Goal: Browse casually: Explore the website without a specific task or goal

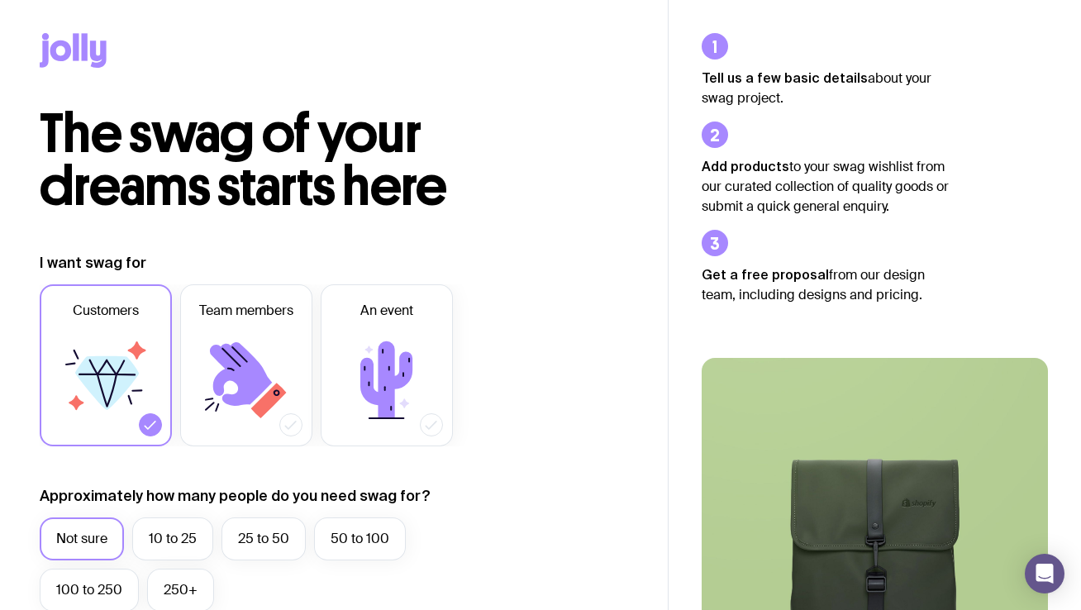
click at [85, 62] on icon at bounding box center [73, 50] width 67 height 35
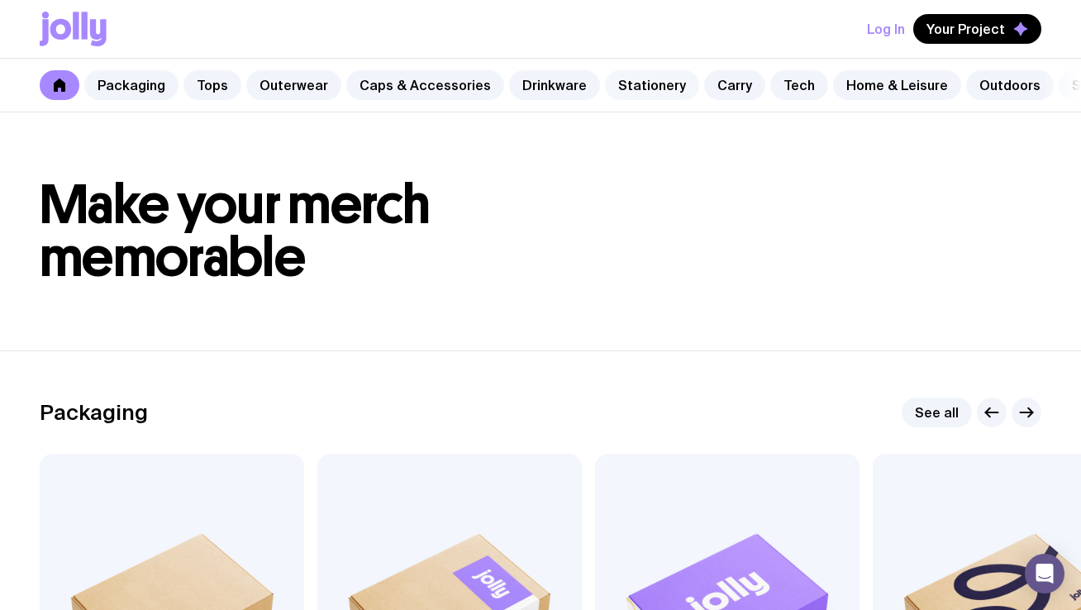
click at [627, 83] on link "Stationery" at bounding box center [652, 85] width 94 height 30
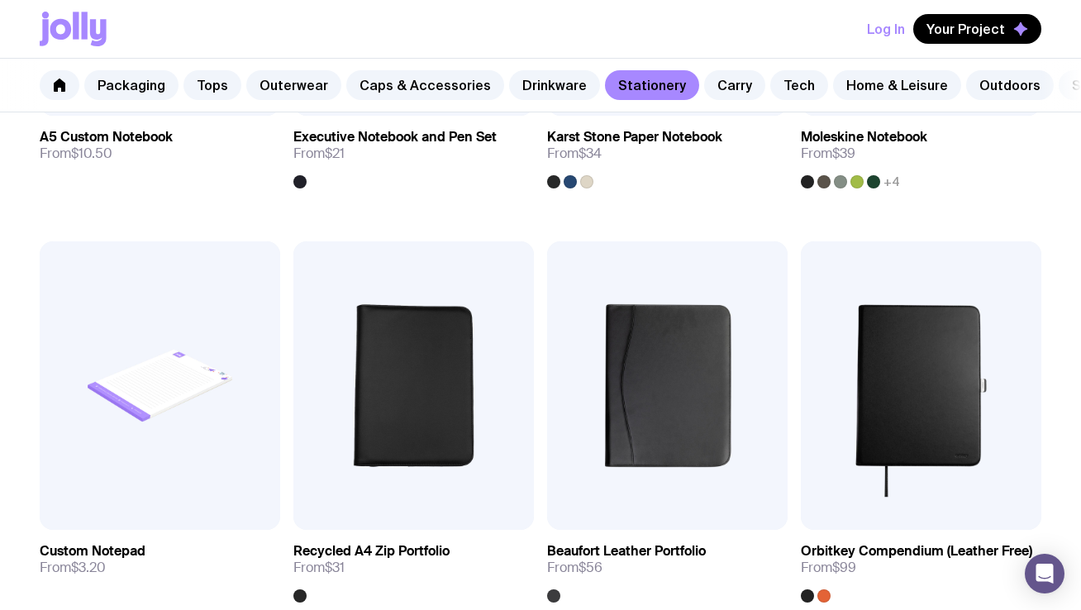
scroll to position [1779, 0]
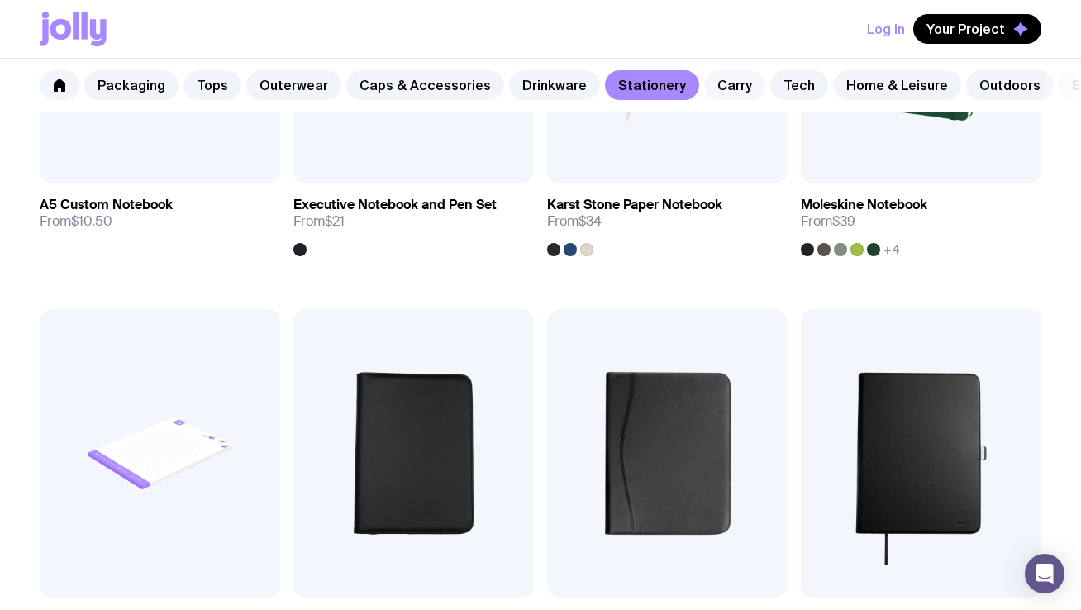
click at [710, 86] on link "Carry" at bounding box center [734, 85] width 61 height 30
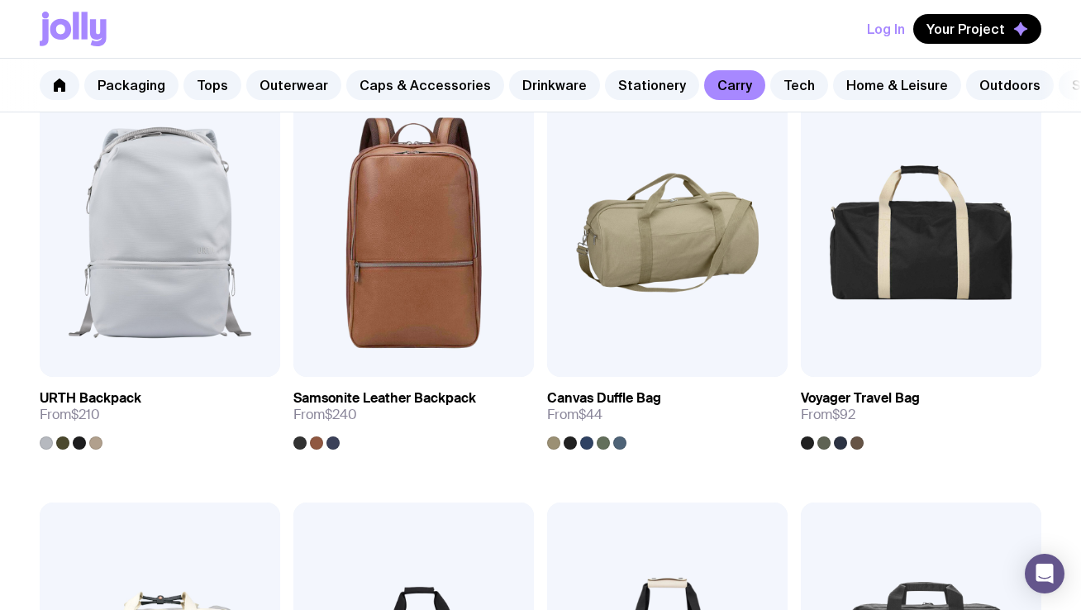
scroll to position [1999, 0]
click at [774, 74] on link "Tech" at bounding box center [799, 85] width 58 height 30
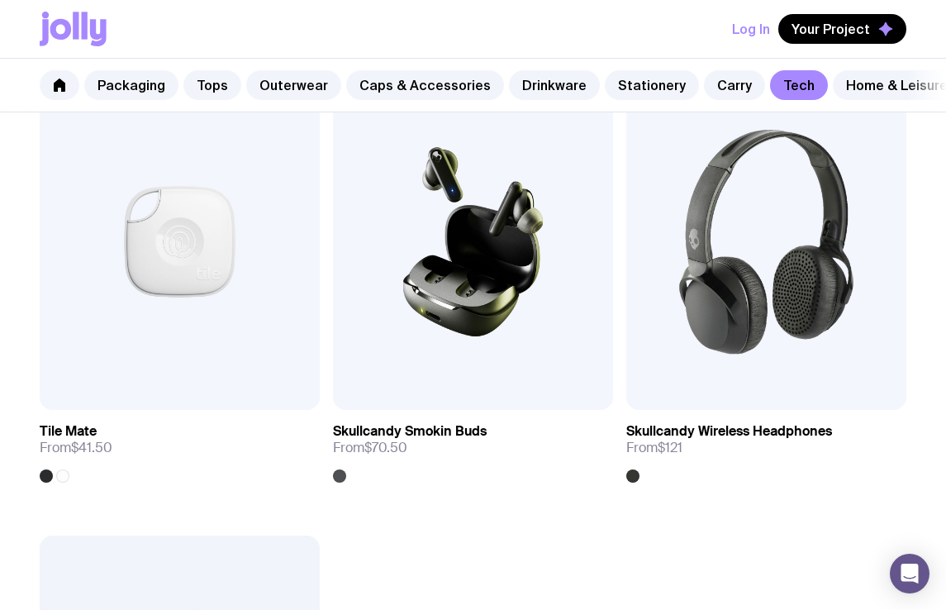
scroll to position [4049, 0]
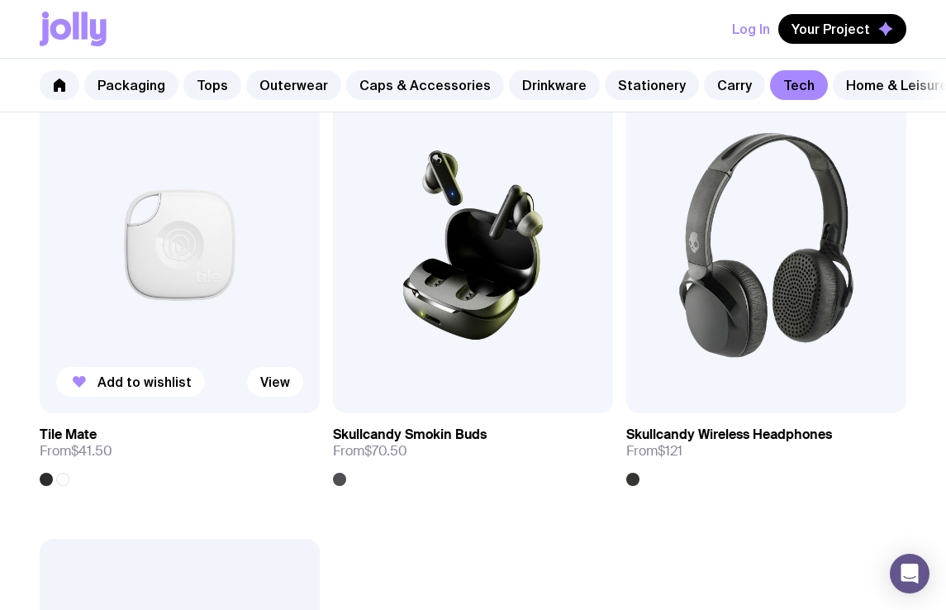
click at [209, 232] on img at bounding box center [180, 245] width 280 height 336
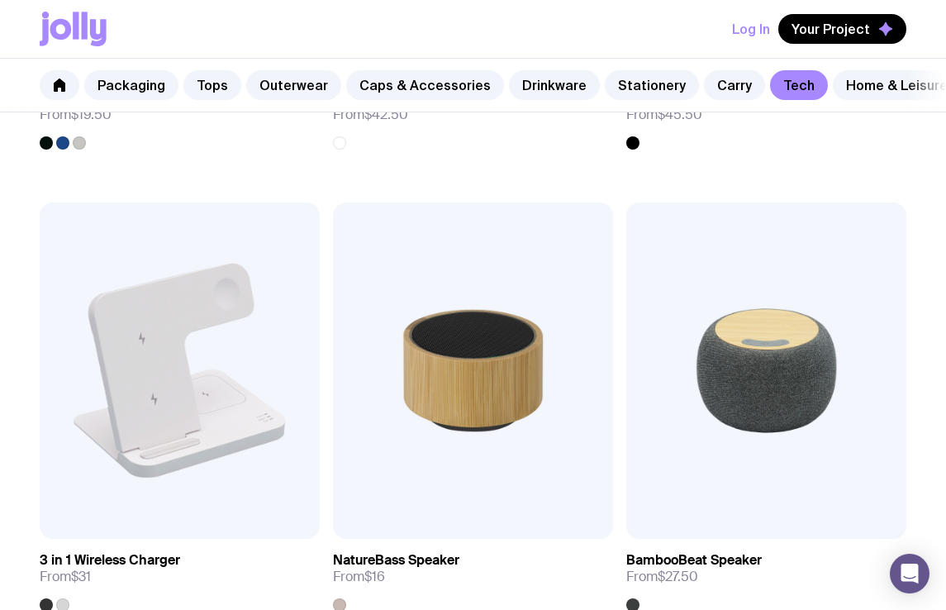
scroll to position [1618, 0]
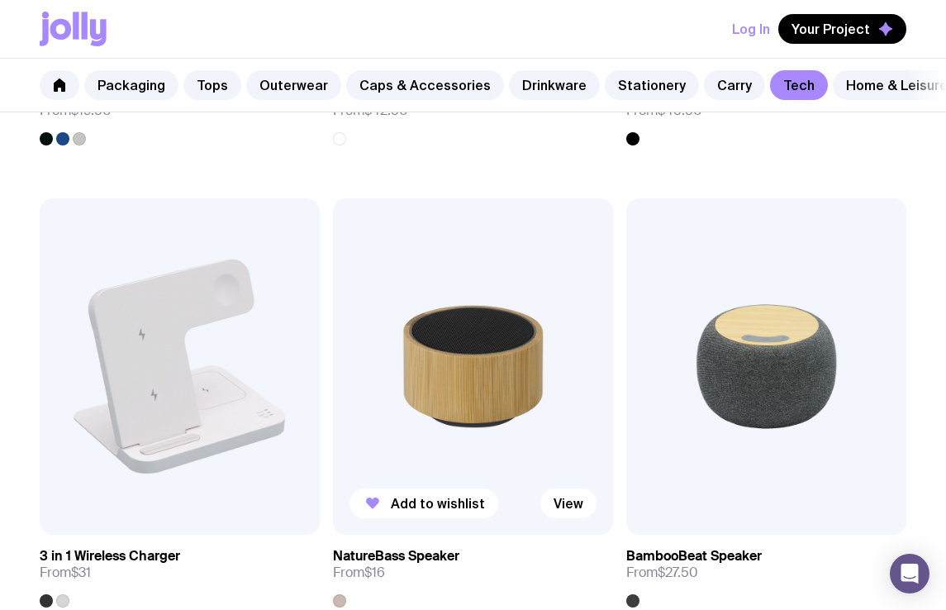
click at [508, 392] on img at bounding box center [473, 366] width 280 height 336
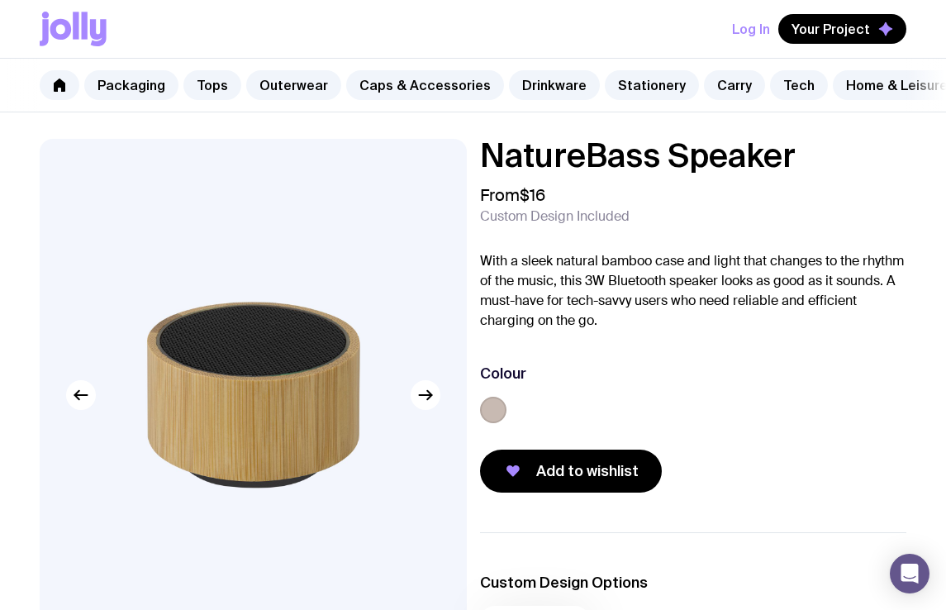
click at [537, 272] on p "With a sleek natural bamboo case and light that changes to the rhythm of the mu…" at bounding box center [693, 290] width 427 height 79
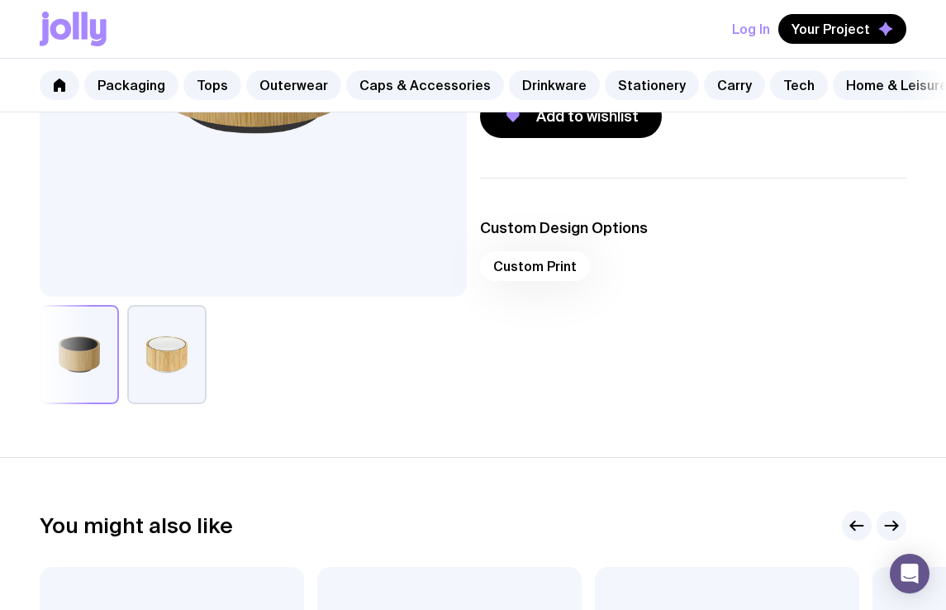
scroll to position [384, 0]
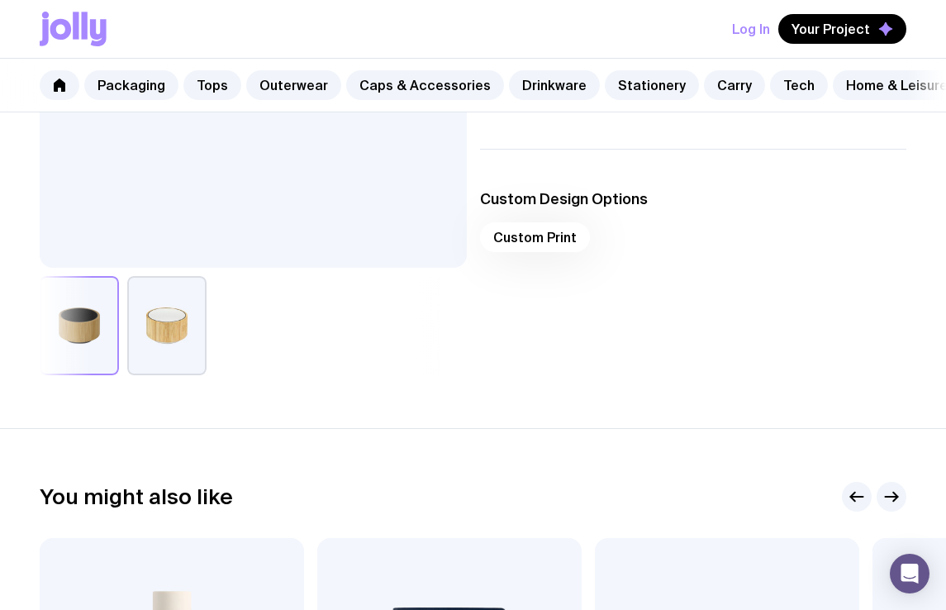
click at [178, 324] on button "button" at bounding box center [166, 325] width 79 height 99
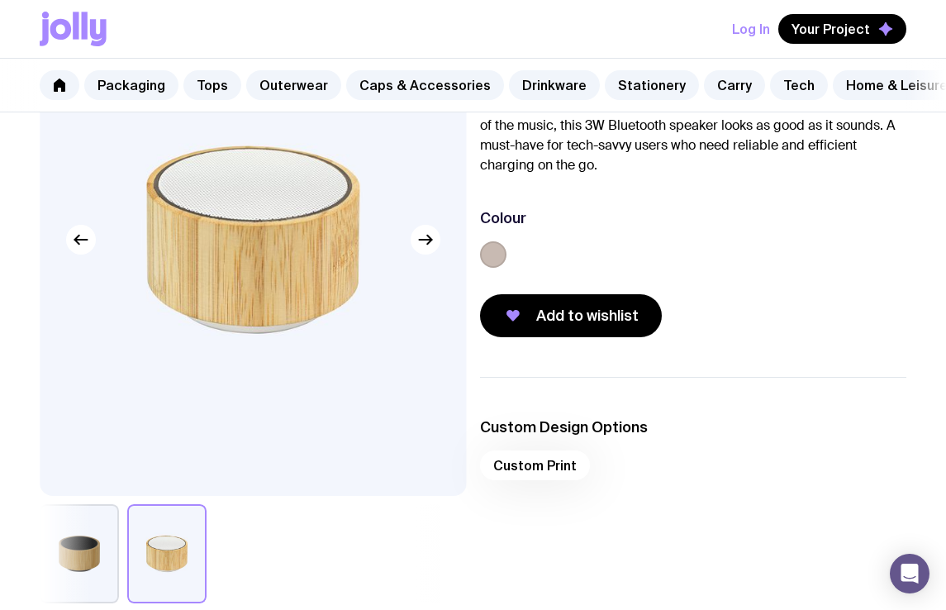
scroll to position [156, 0]
click at [98, 538] on button "button" at bounding box center [79, 552] width 79 height 99
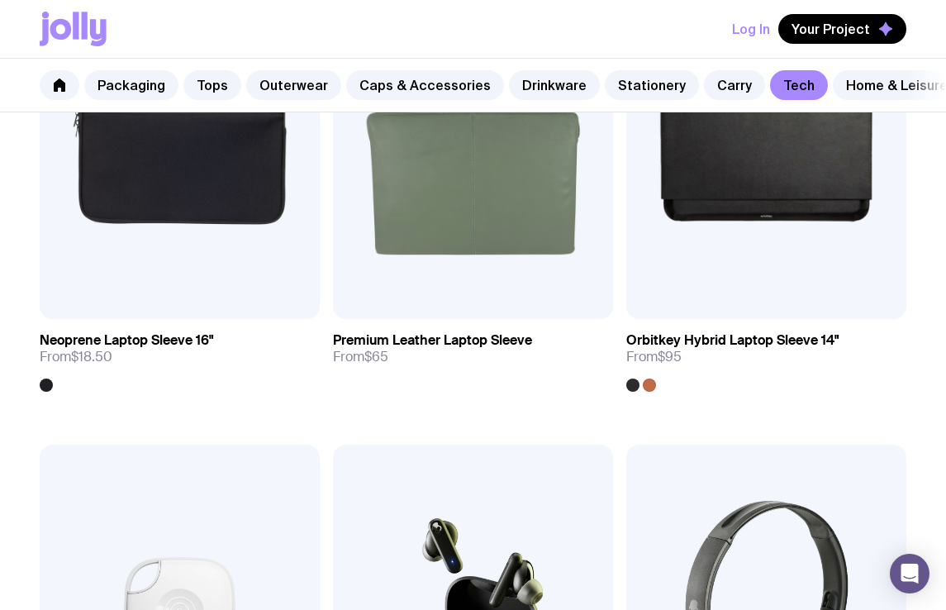
scroll to position [3684, 0]
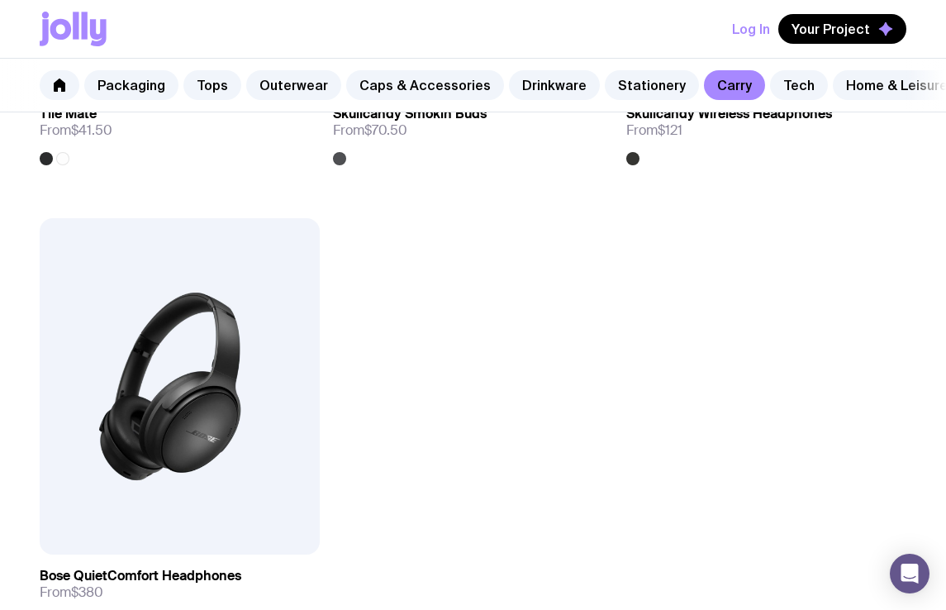
scroll to position [1999, 0]
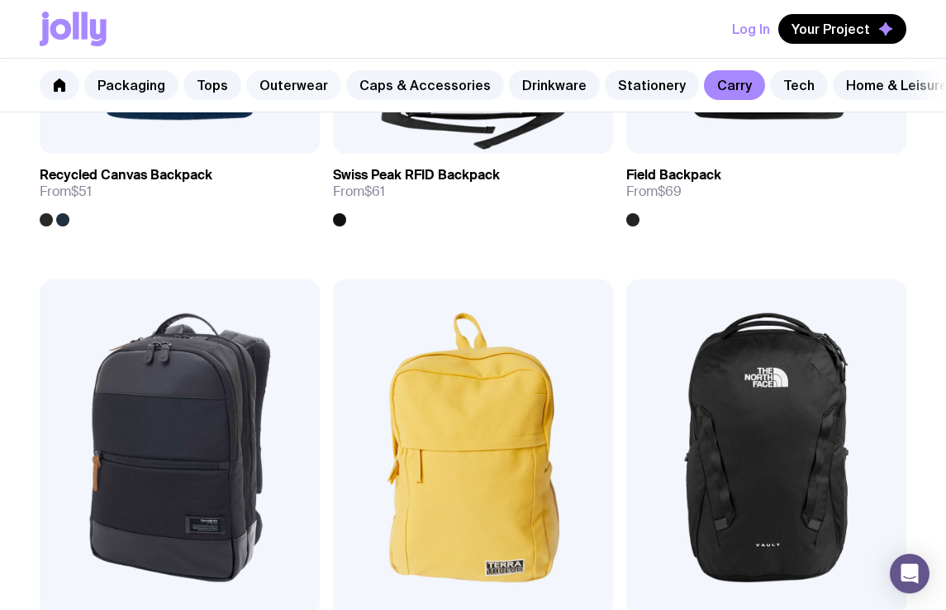
click at [248, 82] on link "Outerwear" at bounding box center [293, 85] width 95 height 30
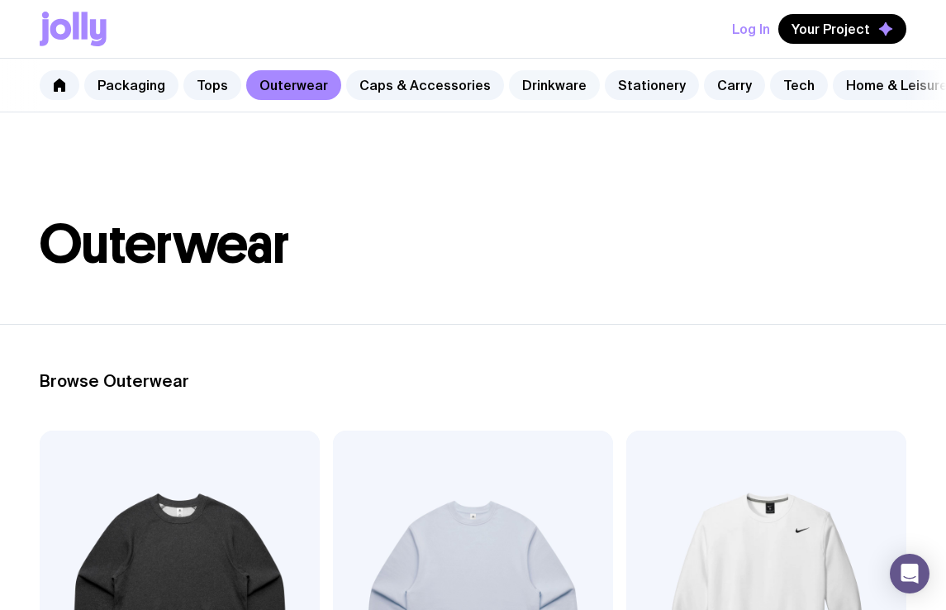
click at [525, 89] on link "Drinkware" at bounding box center [554, 85] width 91 height 30
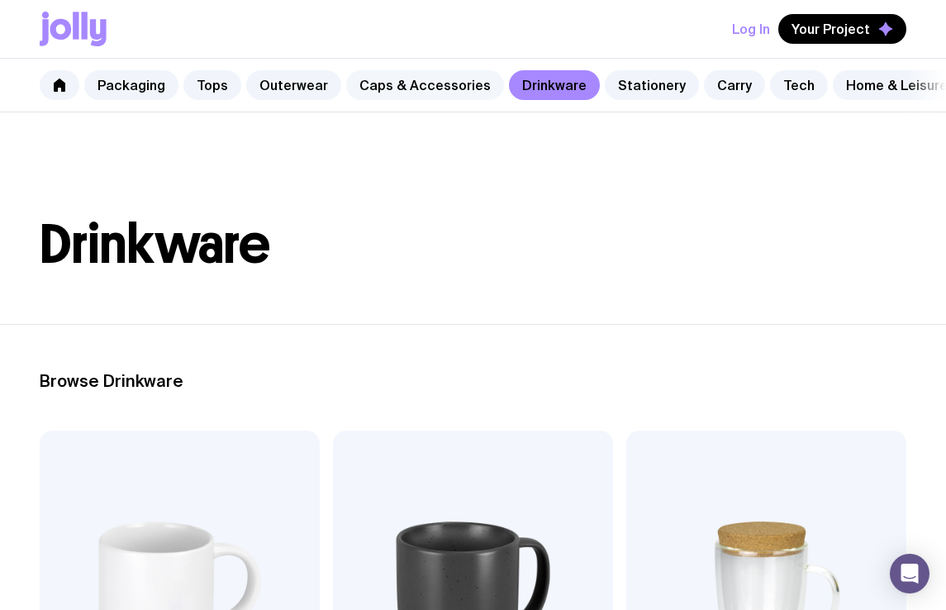
click at [415, 81] on link "Caps & Accessories" at bounding box center [425, 85] width 158 height 30
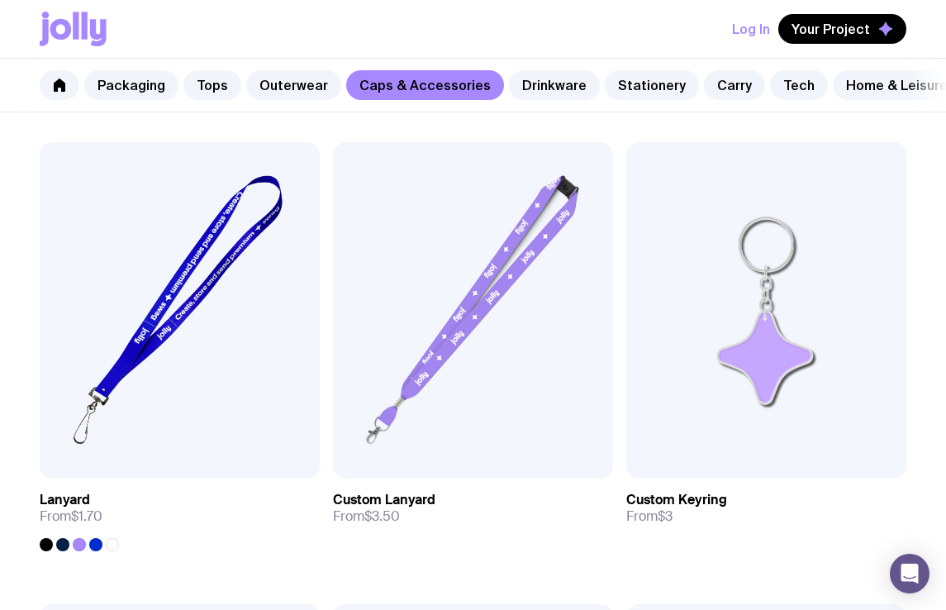
scroll to position [3061, 0]
click at [306, 89] on link "Outerwear" at bounding box center [293, 85] width 95 height 30
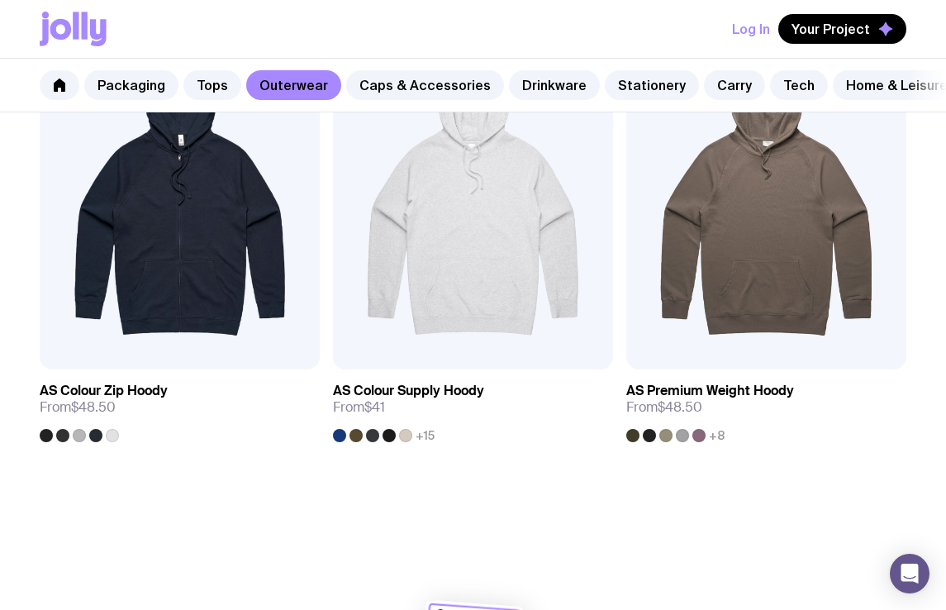
scroll to position [3282, 0]
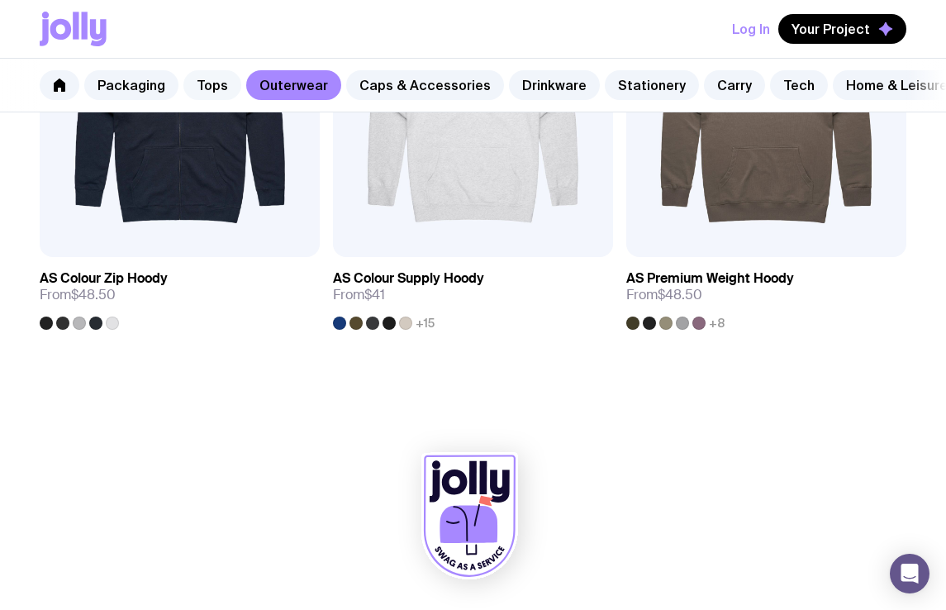
click at [219, 81] on link "Tops" at bounding box center [213, 85] width 58 height 30
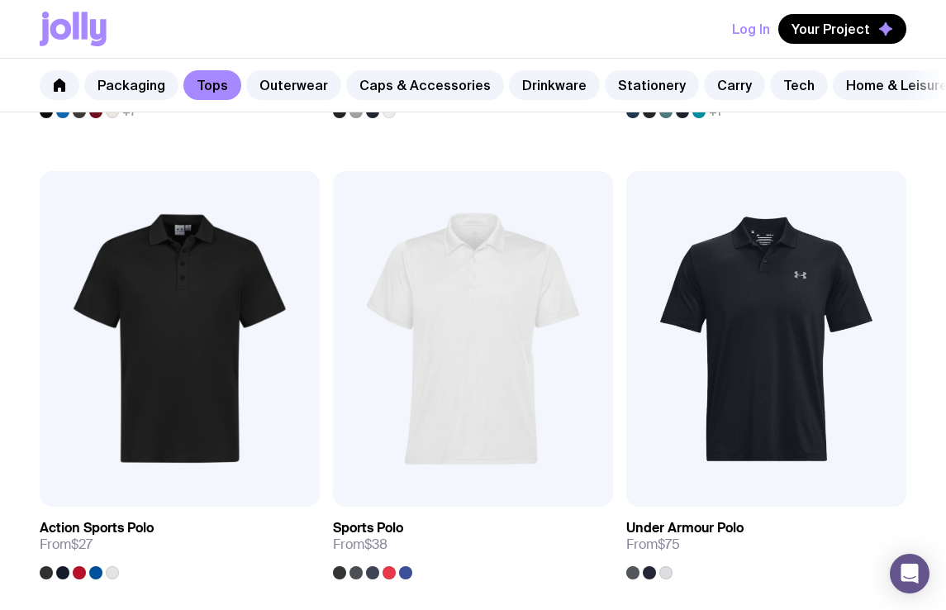
scroll to position [1194, 0]
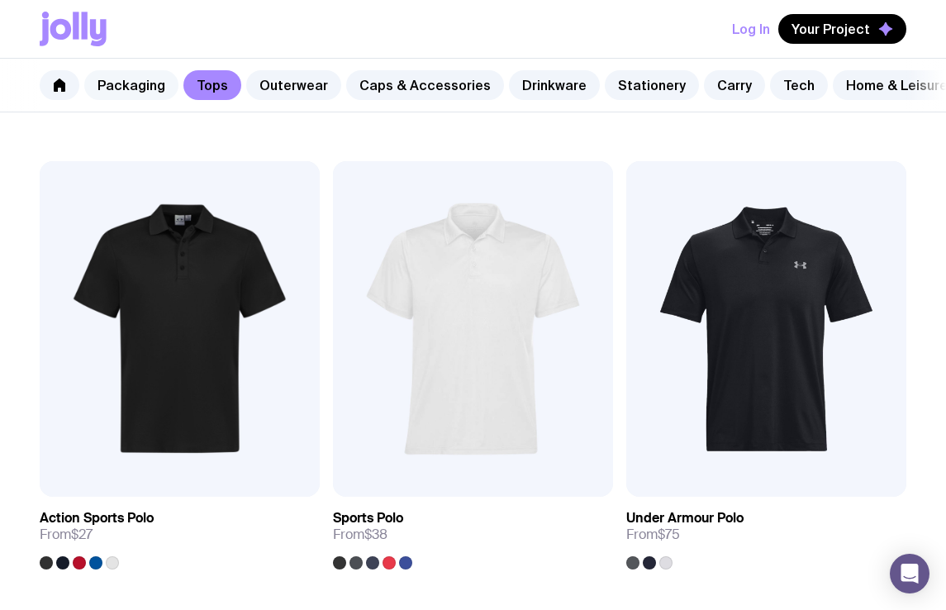
click at [137, 81] on link "Packaging" at bounding box center [131, 85] width 94 height 30
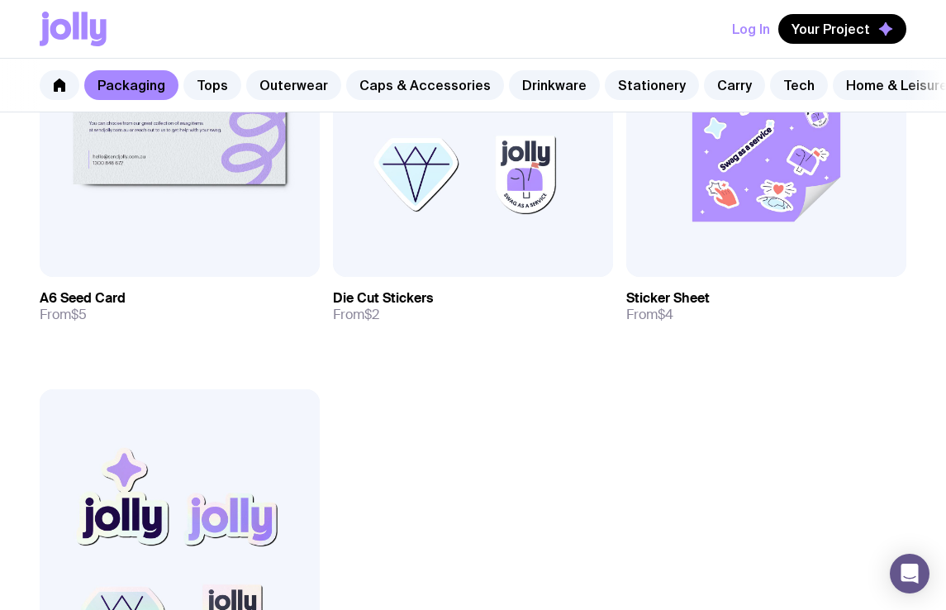
scroll to position [2339, 0]
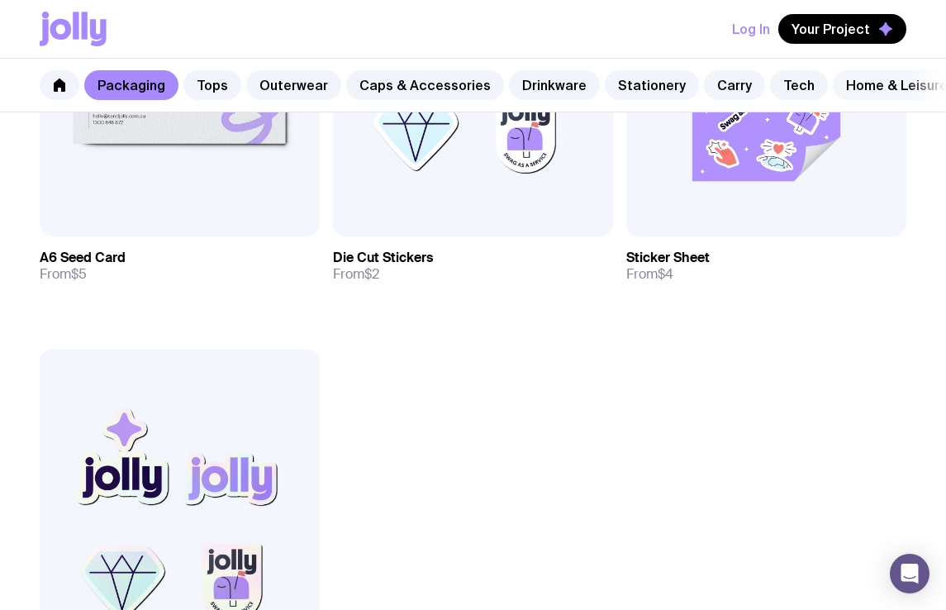
click at [861, 76] on link "Home & Leisure" at bounding box center [897, 85] width 128 height 30
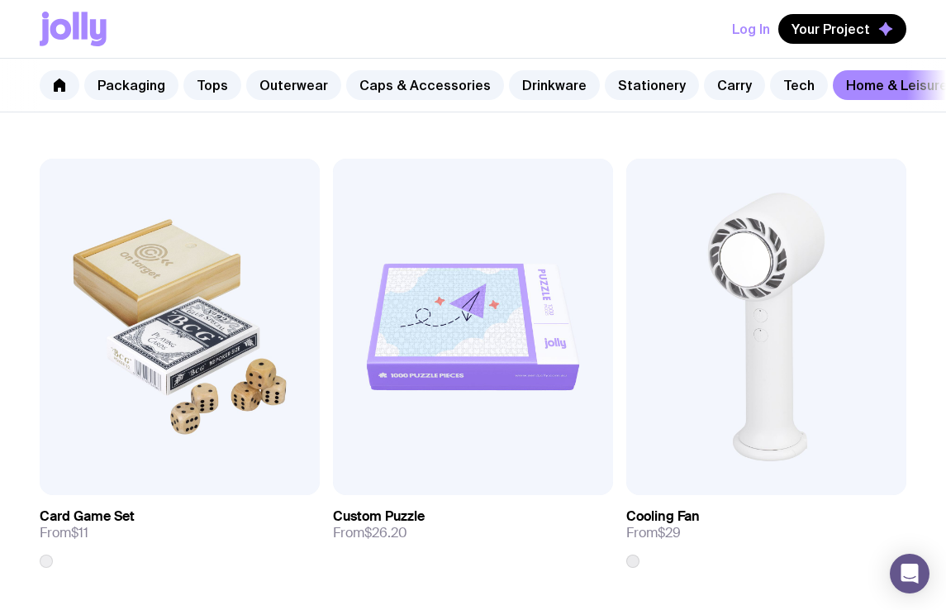
scroll to position [4435, 0]
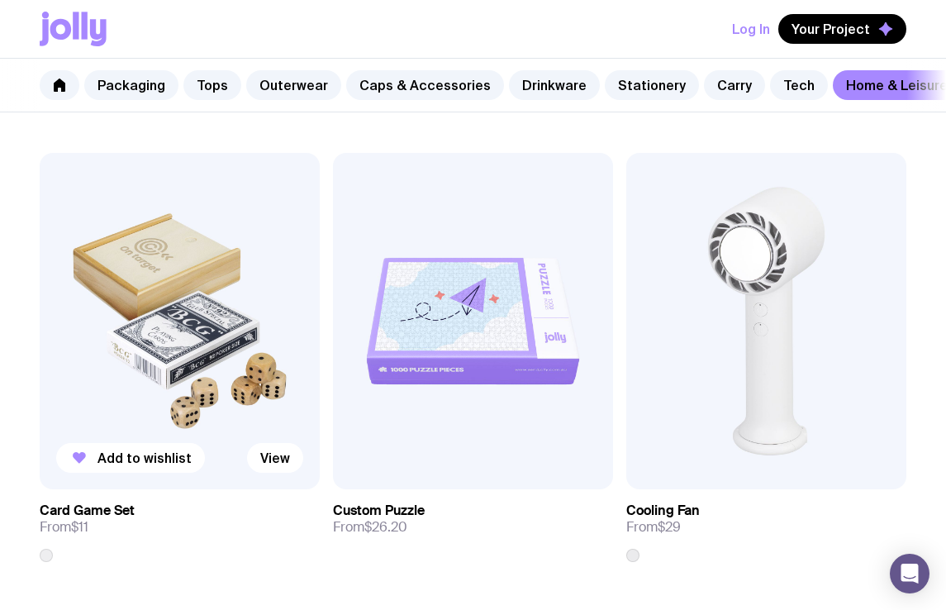
click at [219, 273] on img at bounding box center [180, 321] width 280 height 336
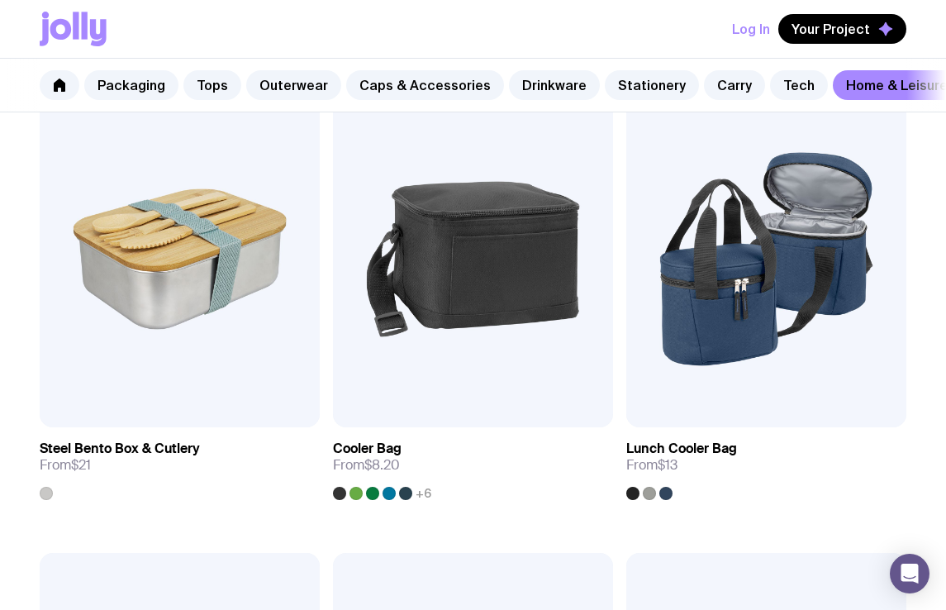
scroll to position [2657, 0]
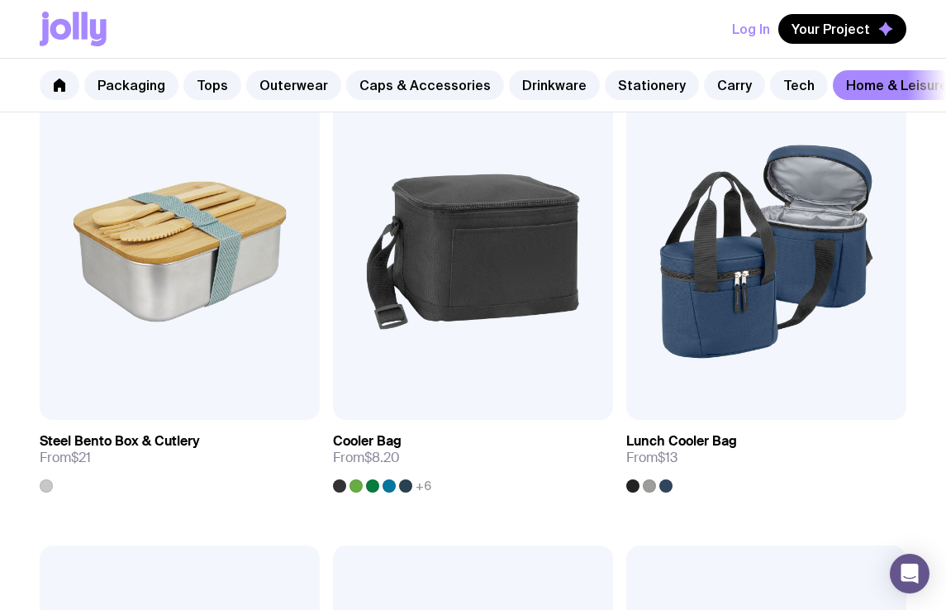
click at [29, 260] on div "Add to wishlist View Custom Stubby Holder From $3.50 Add to wishlist View Round…" at bounding box center [473, 314] width 946 height 5081
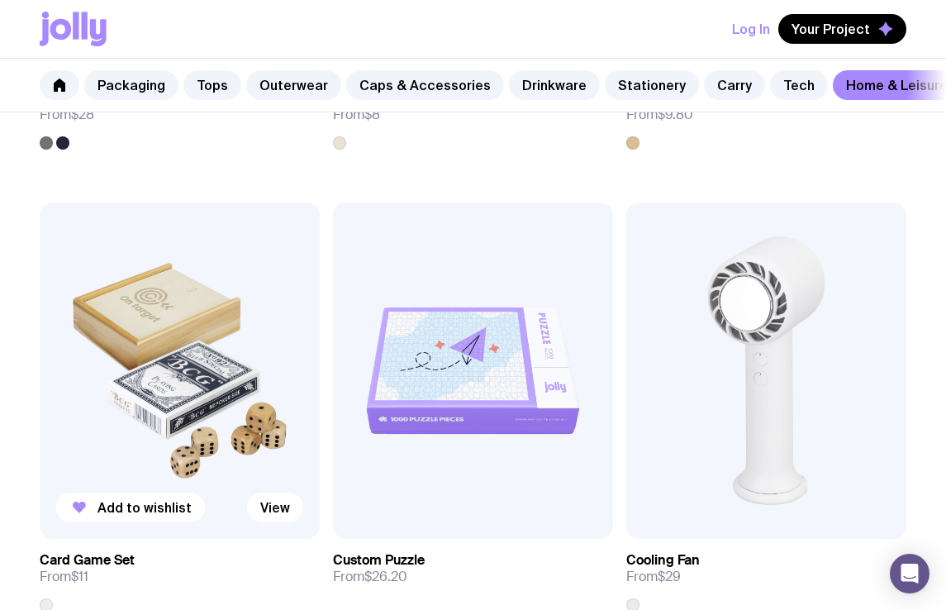
scroll to position [4386, 0]
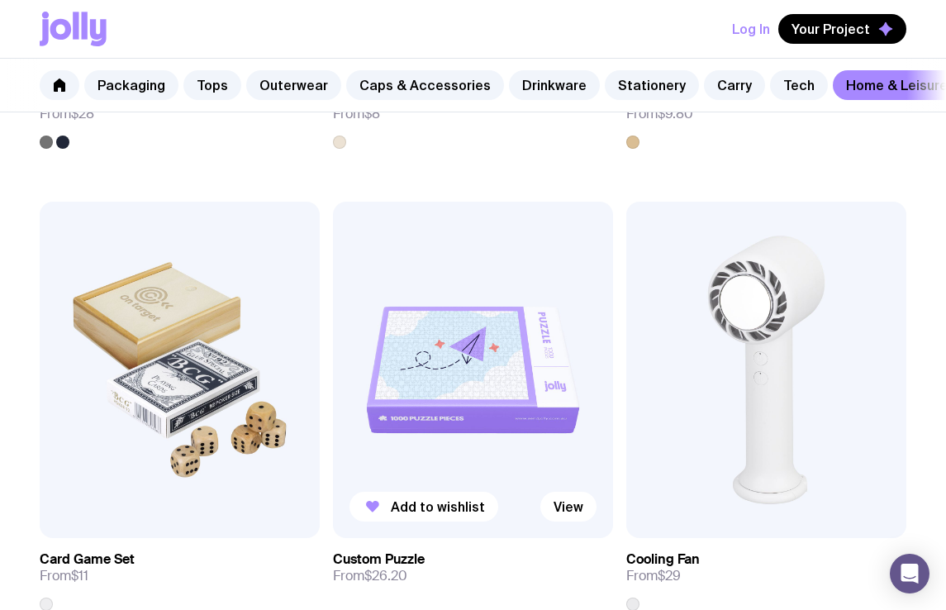
click at [540, 350] on img at bounding box center [473, 370] width 280 height 336
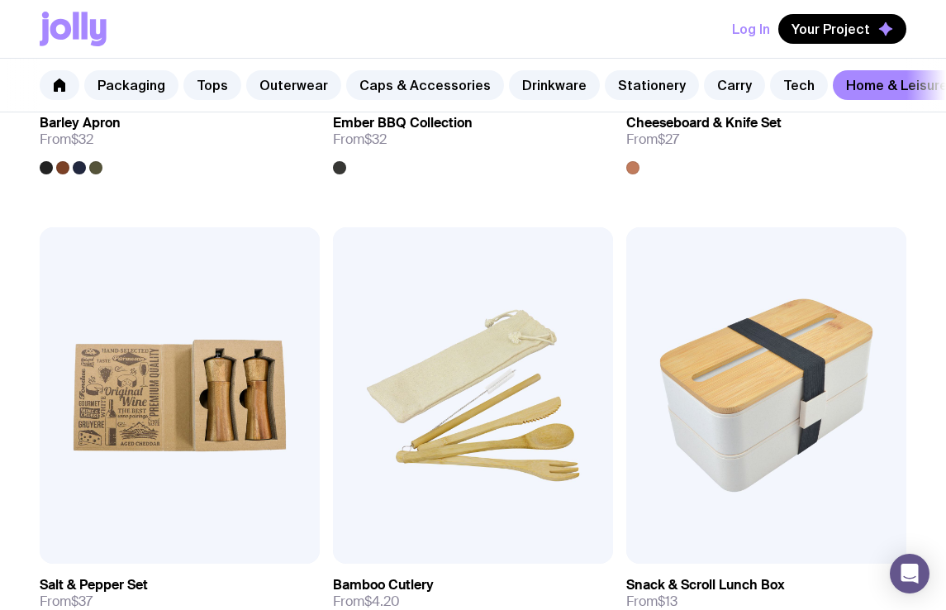
scroll to position [2110, 0]
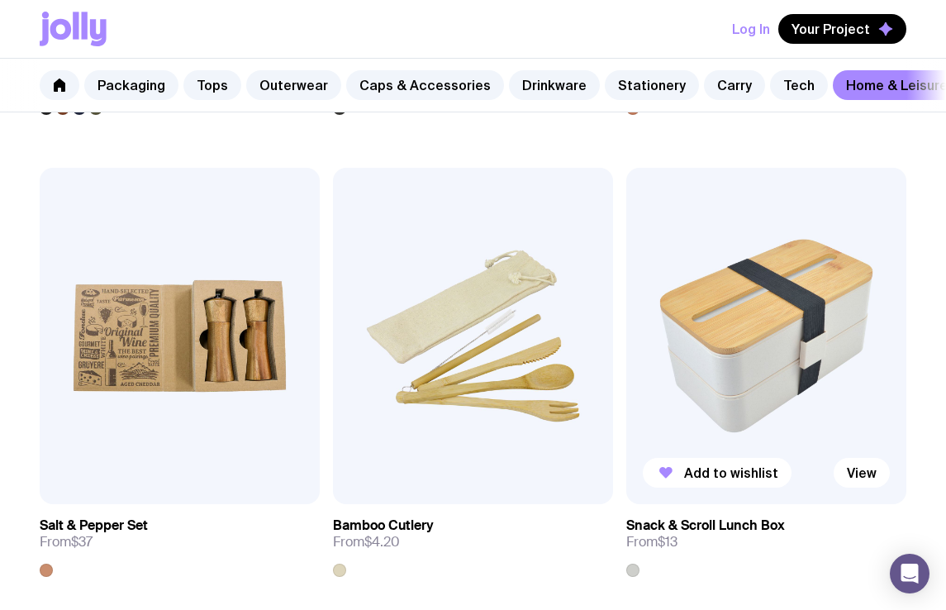
click at [718, 391] on img at bounding box center [767, 336] width 280 height 336
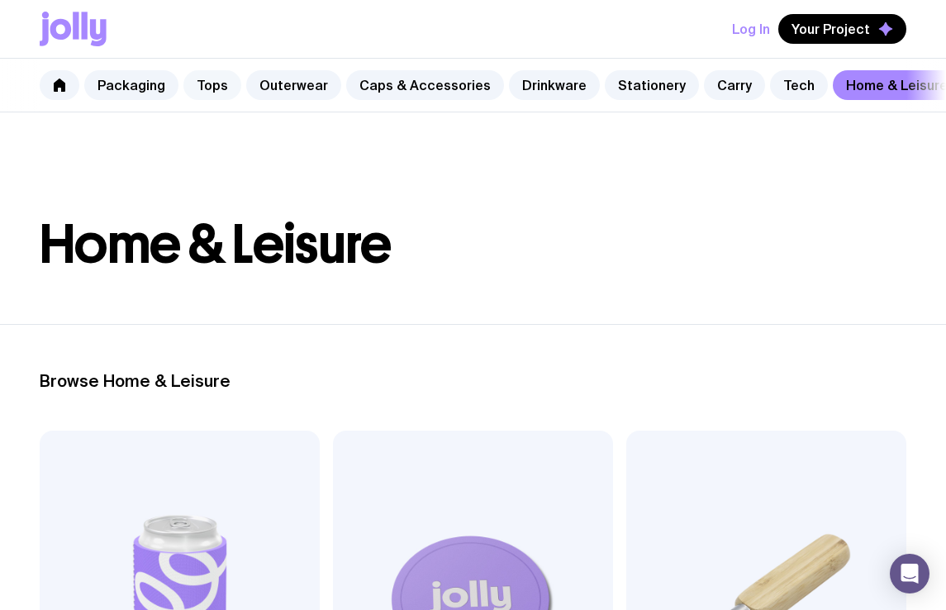
click at [211, 85] on link "Tops" at bounding box center [213, 85] width 58 height 30
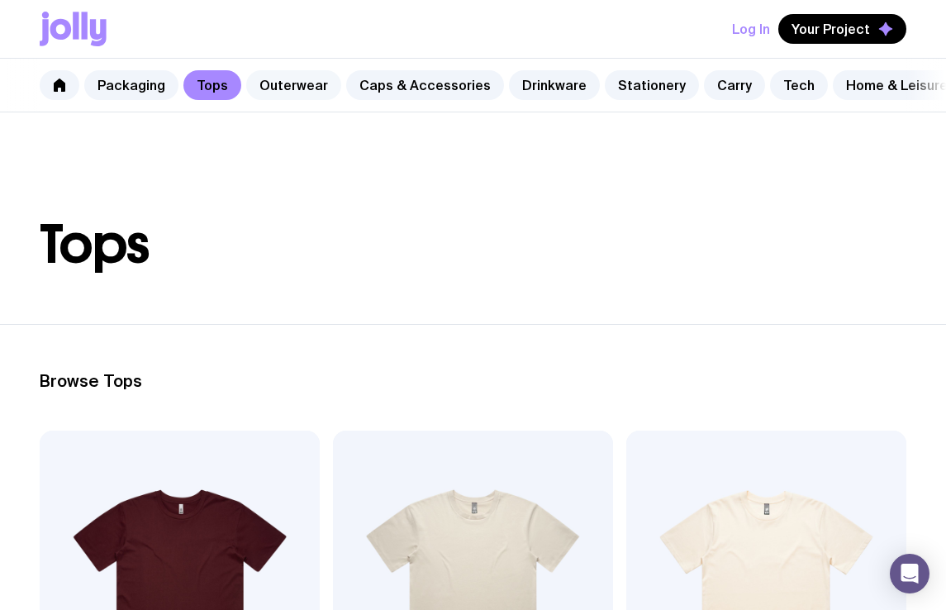
click at [320, 88] on link "Outerwear" at bounding box center [293, 85] width 95 height 30
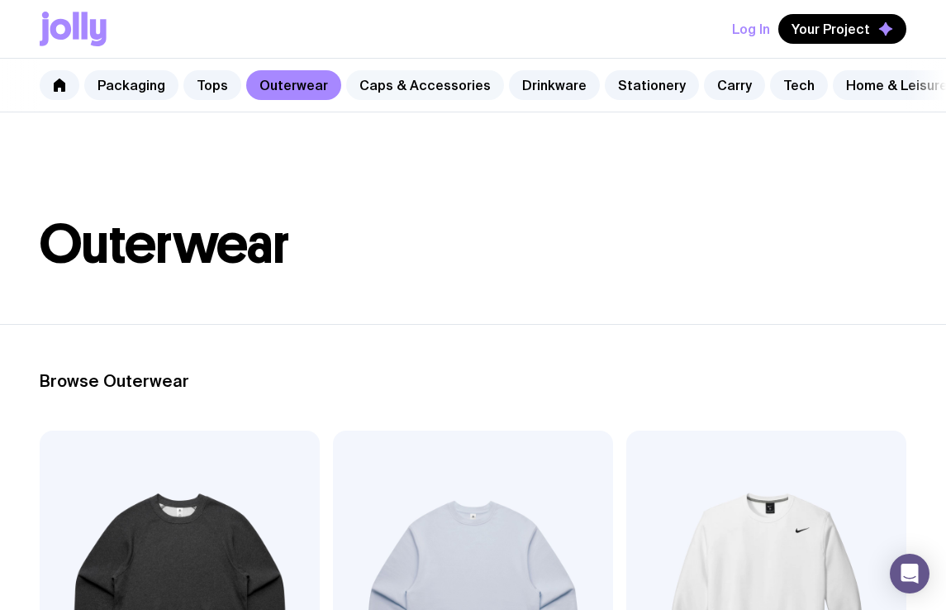
click at [379, 93] on link "Caps & Accessories" at bounding box center [425, 85] width 158 height 30
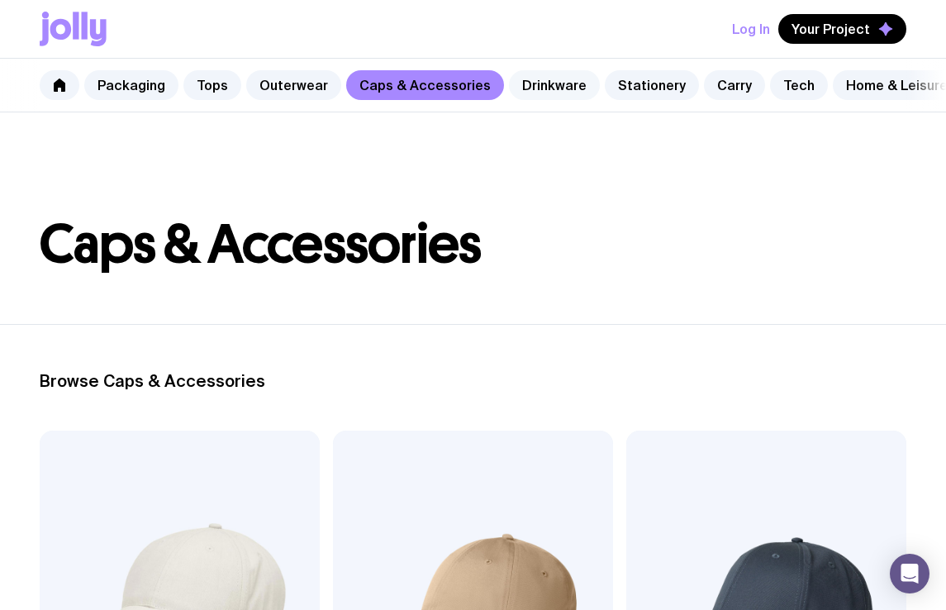
click at [541, 85] on link "Drinkware" at bounding box center [554, 85] width 91 height 30
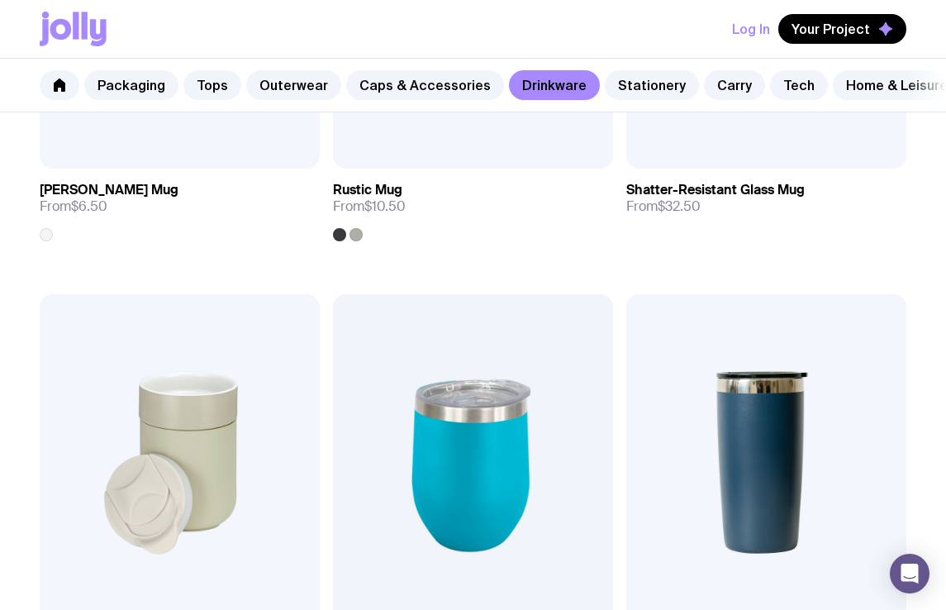
scroll to position [620, 0]
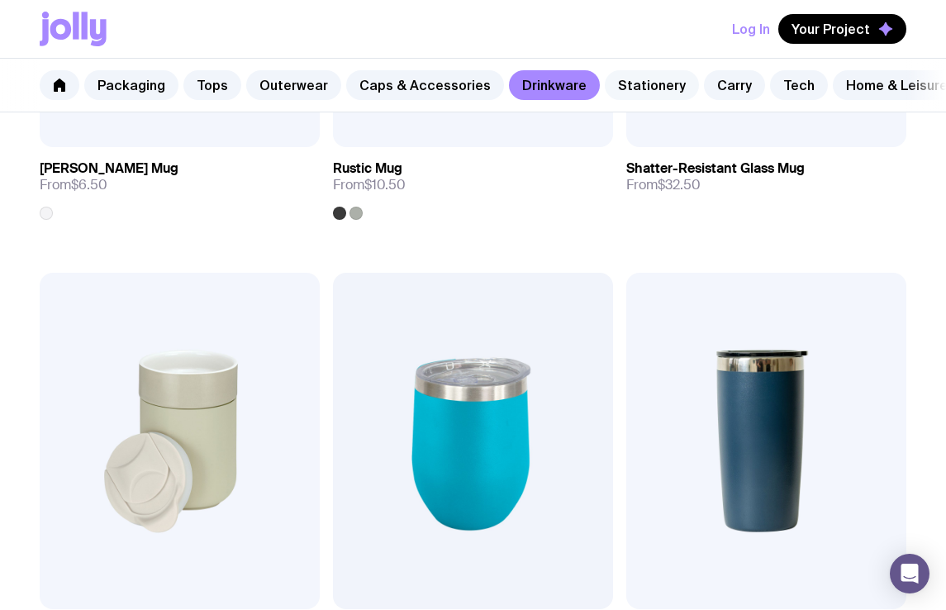
click at [605, 88] on link "Stationery" at bounding box center [652, 85] width 94 height 30
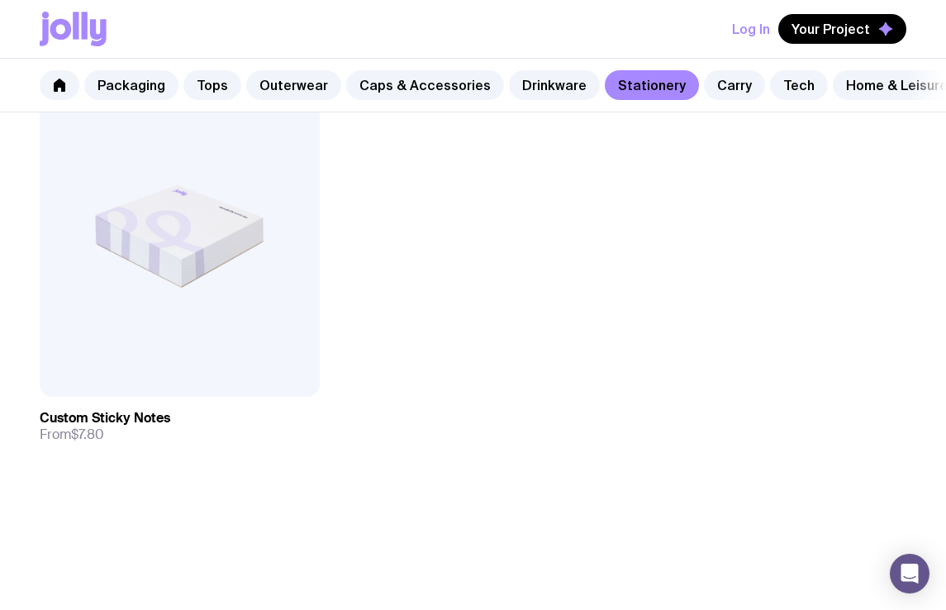
scroll to position [4067, 0]
click at [103, 33] on icon at bounding box center [98, 32] width 17 height 27
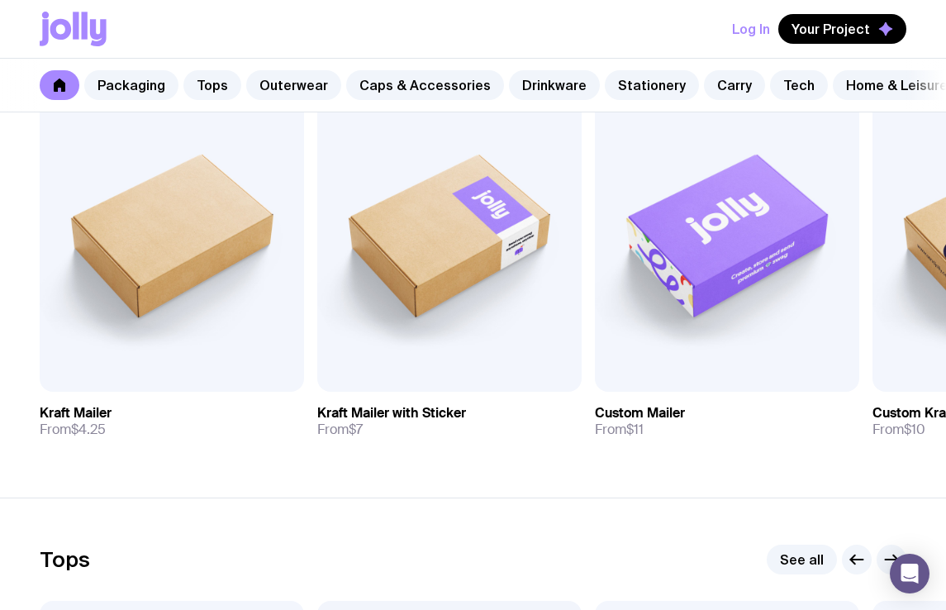
scroll to position [355, 0]
